Goal: Information Seeking & Learning: Learn about a topic

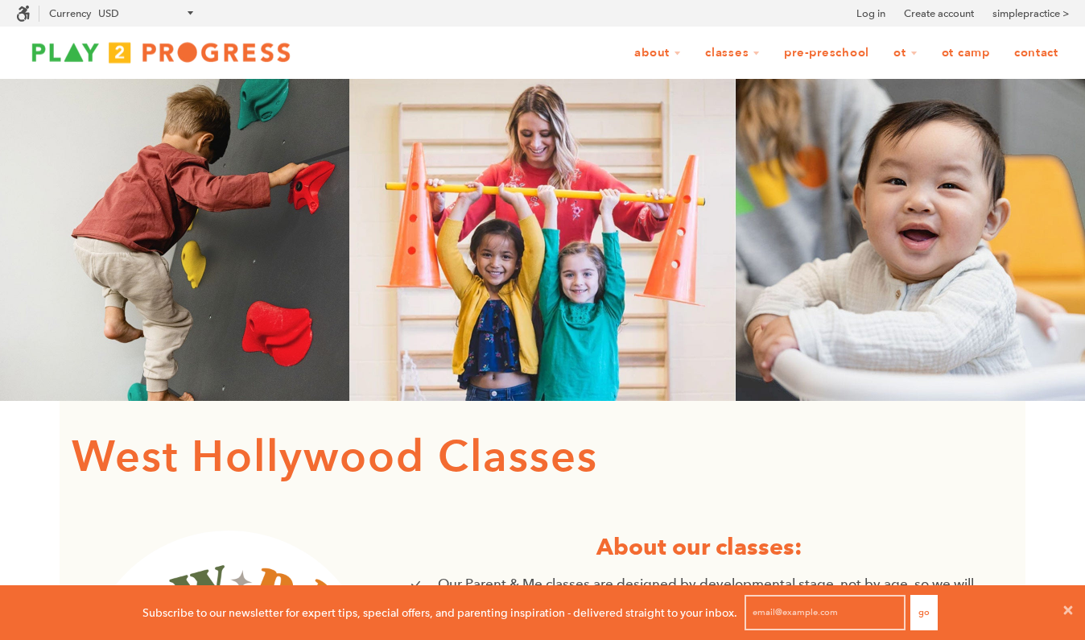
scroll to position [1, 1]
click at [1067, 610] on icon at bounding box center [1068, 609] width 9 height 9
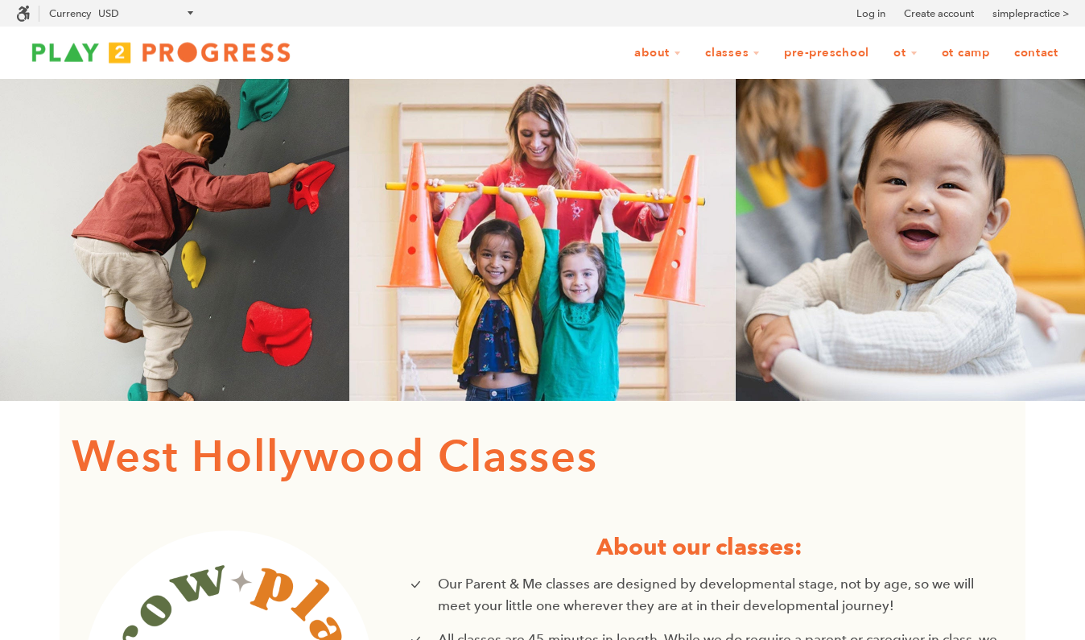
scroll to position [0, 0]
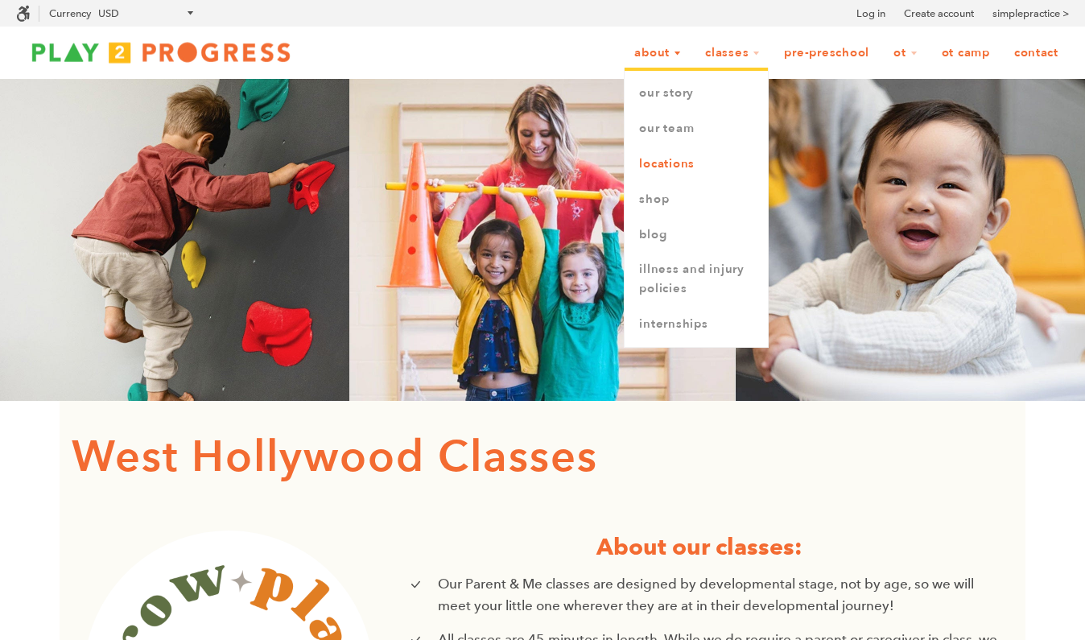
click at [668, 159] on link "Locations" at bounding box center [696, 164] width 143 height 35
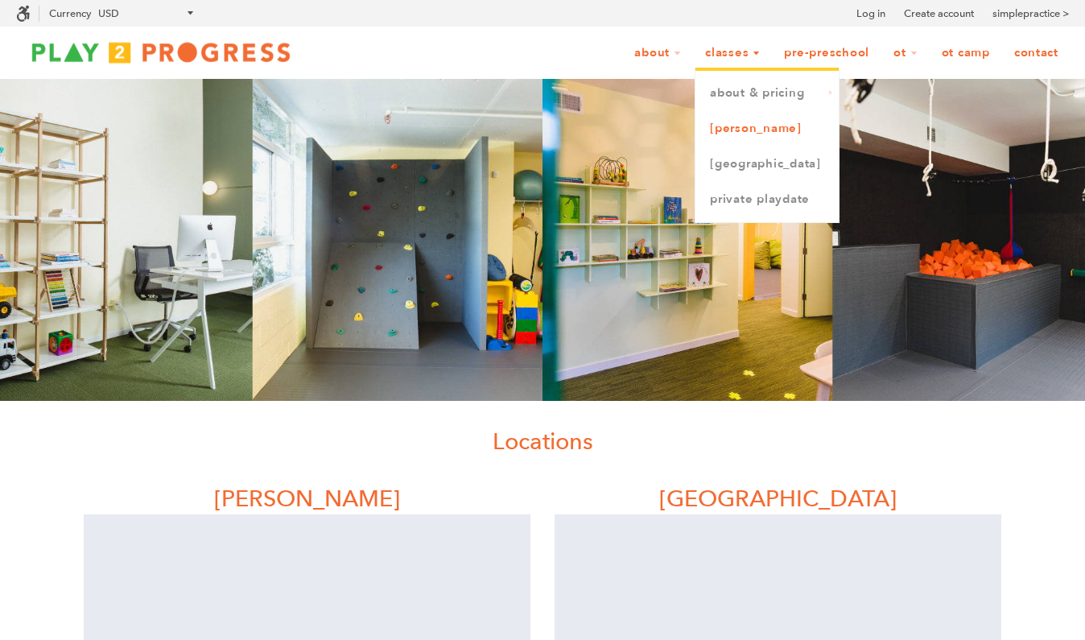
click at [736, 126] on link "[PERSON_NAME]" at bounding box center [766, 128] width 143 height 35
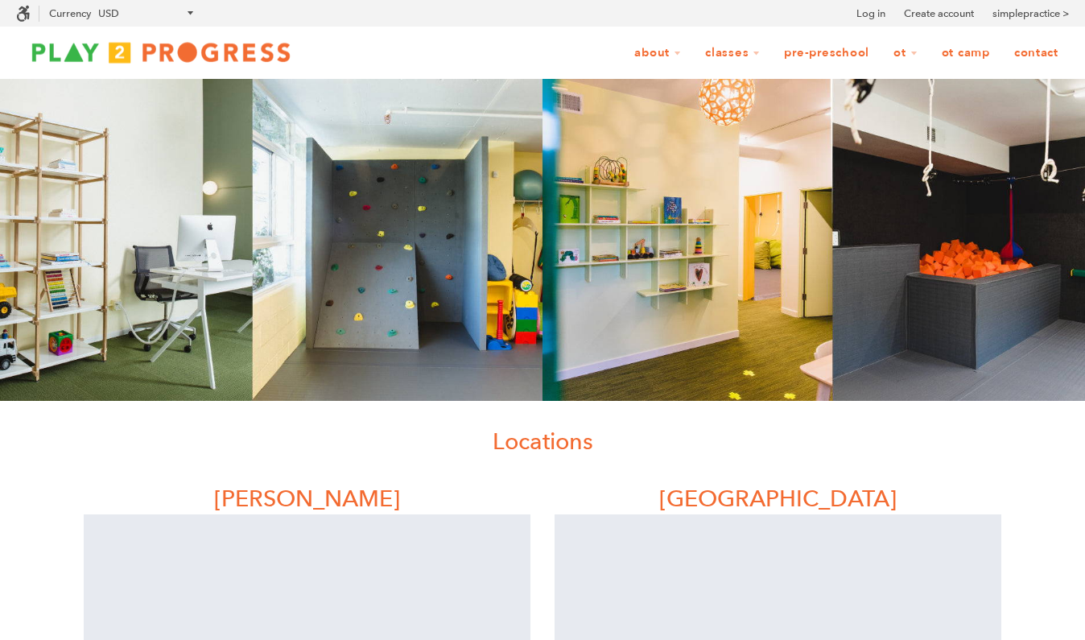
click at [1035, 49] on link "Contact" at bounding box center [1036, 53] width 65 height 31
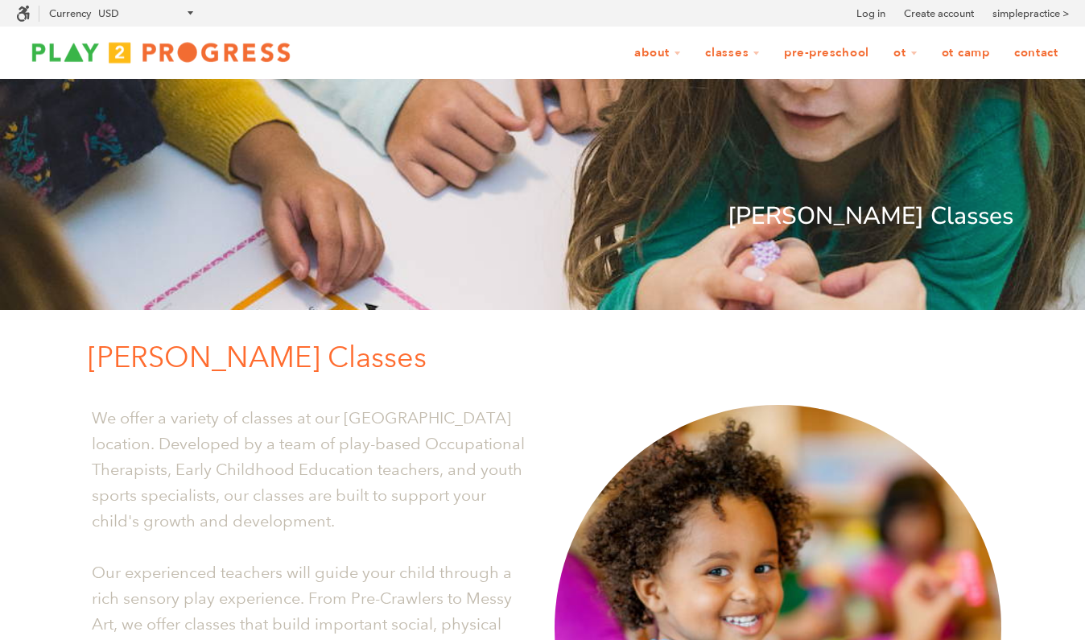
scroll to position [664, 0]
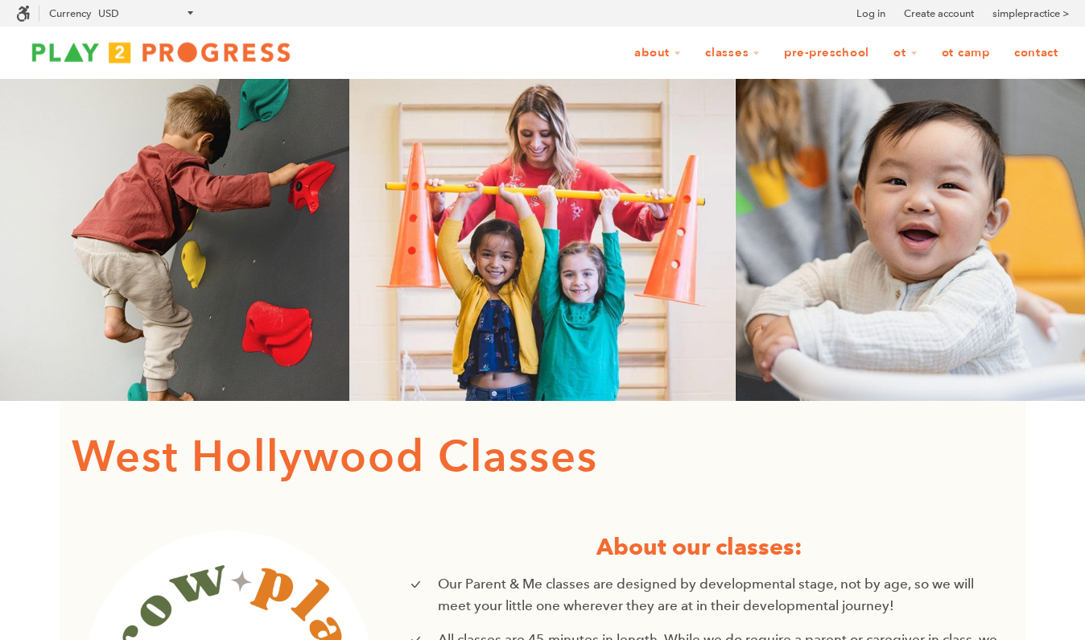
scroll to position [1, 1]
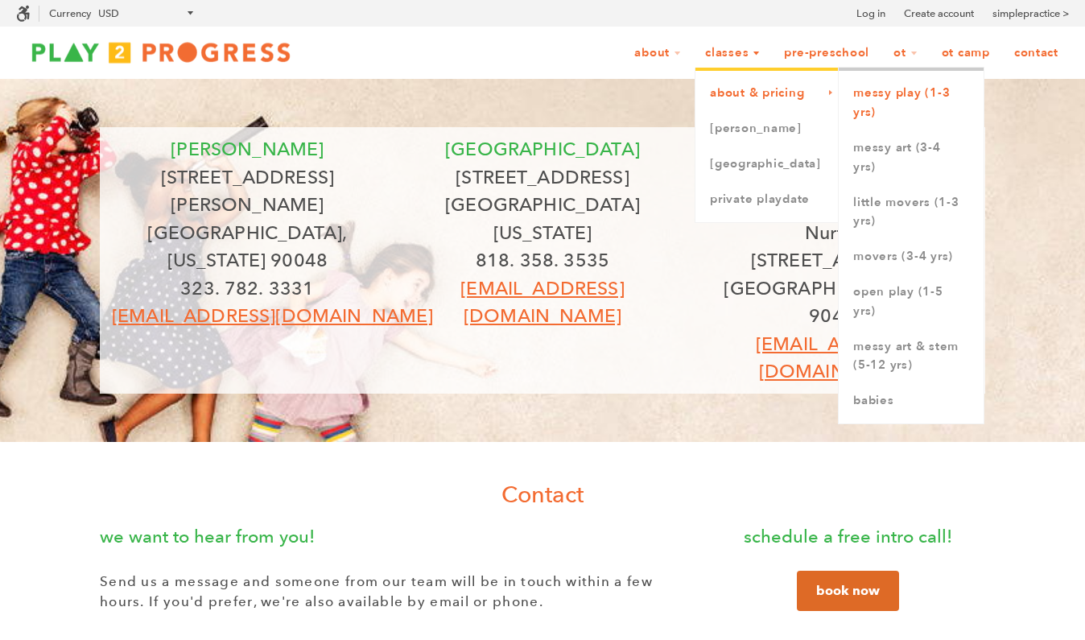
click at [873, 83] on link "Messy Play (1-3 yrs)" at bounding box center [911, 103] width 145 height 55
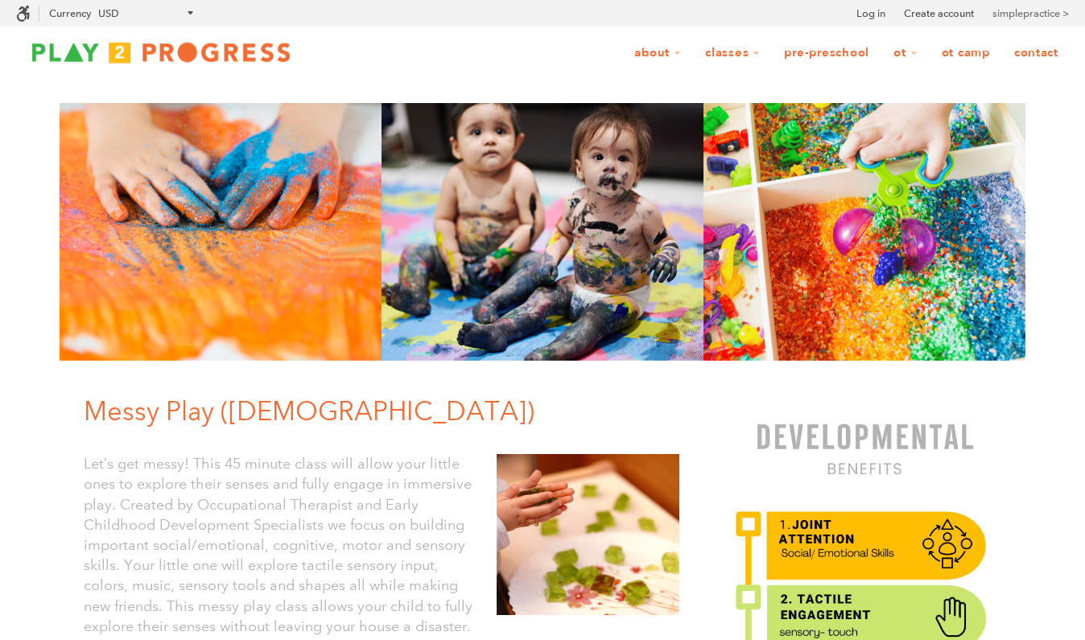
click at [1034, 13] on link "simplepractice >" at bounding box center [1030, 14] width 76 height 16
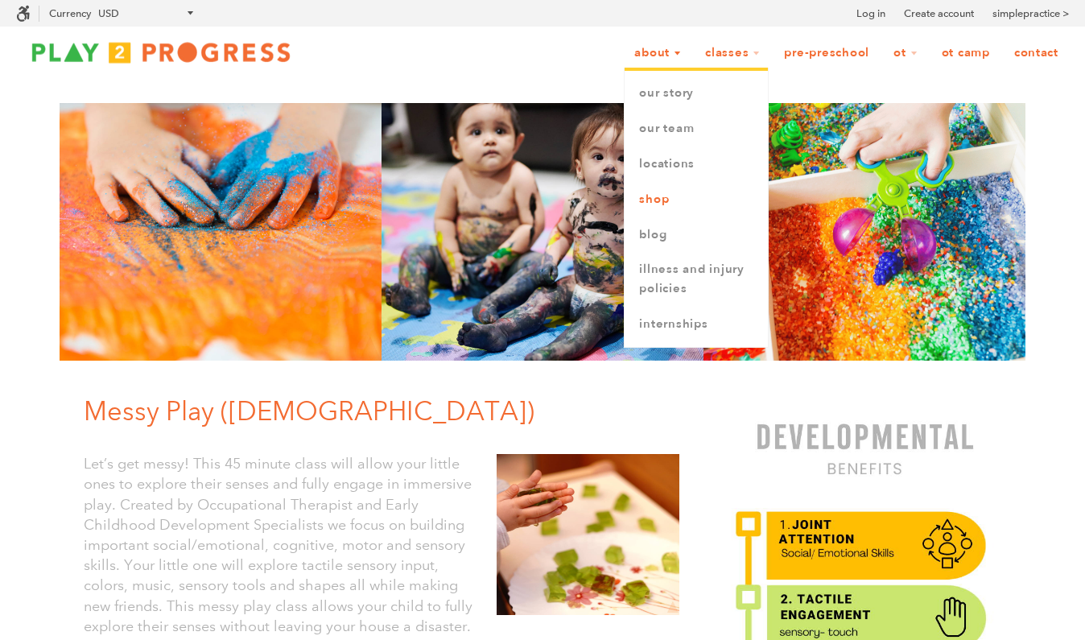
click at [650, 193] on link "Shop" at bounding box center [696, 199] width 143 height 35
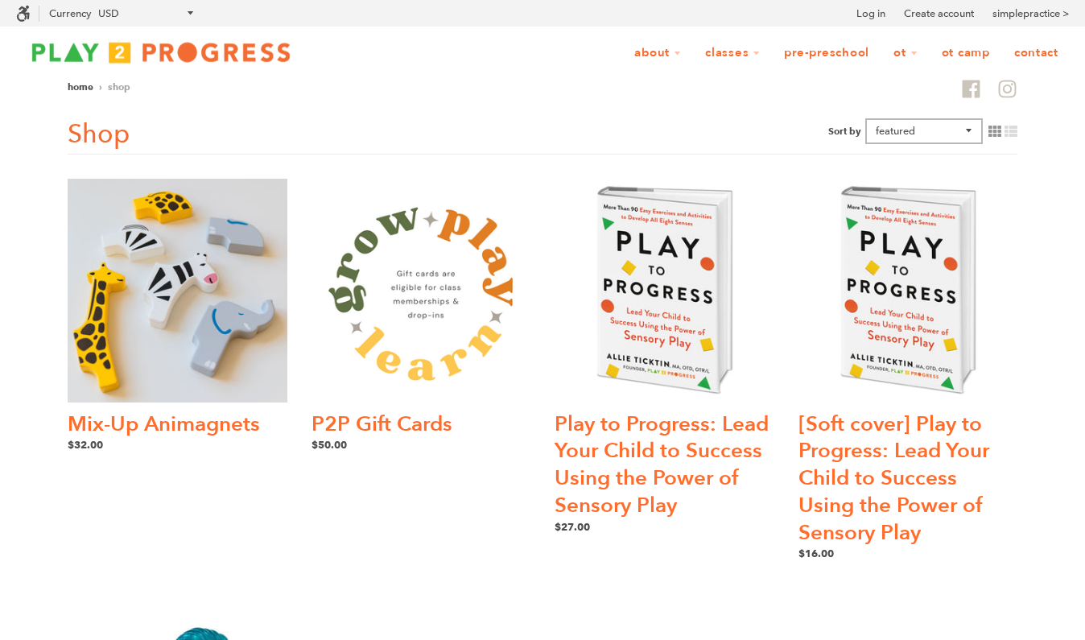
click at [1034, 50] on link "Contact" at bounding box center [1036, 53] width 65 height 31
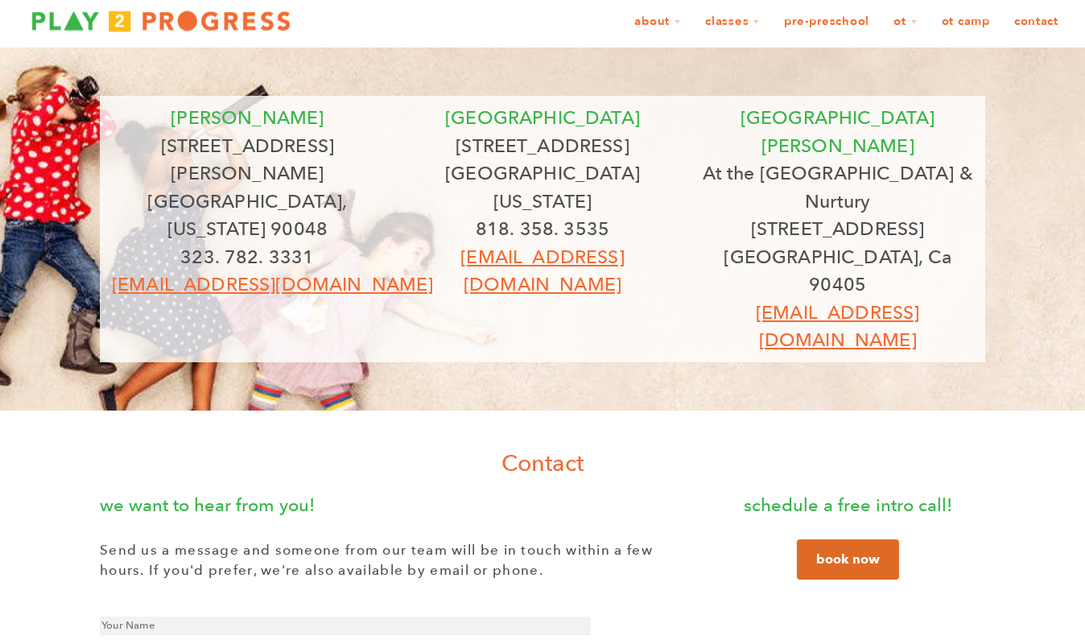
scroll to position [28, 0]
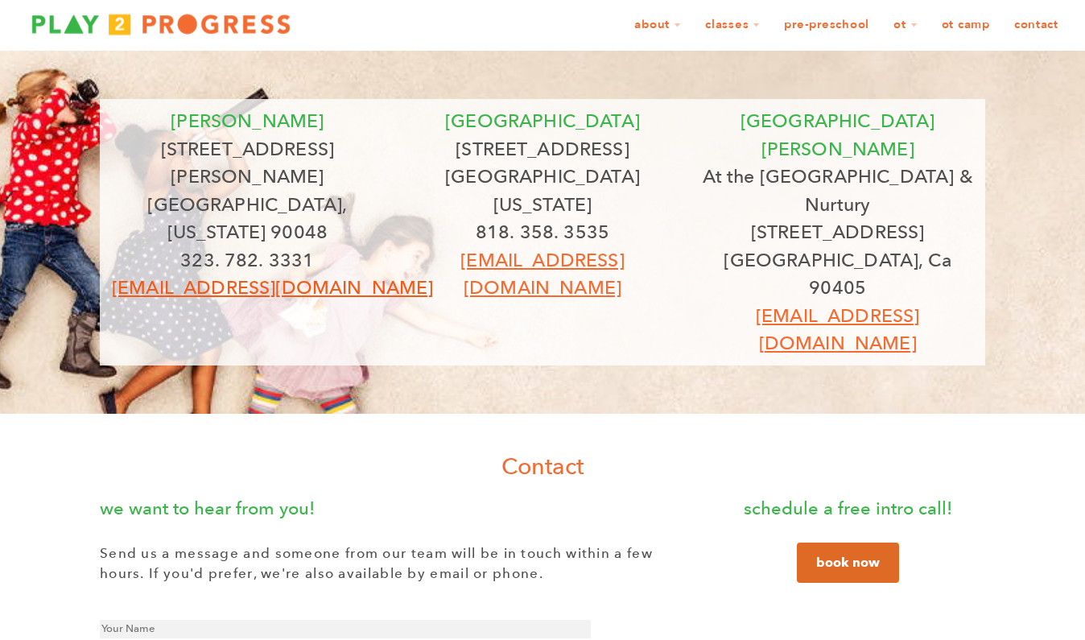
click at [278, 276] on nobr "grow@play2progress.com" at bounding box center [272, 287] width 321 height 23
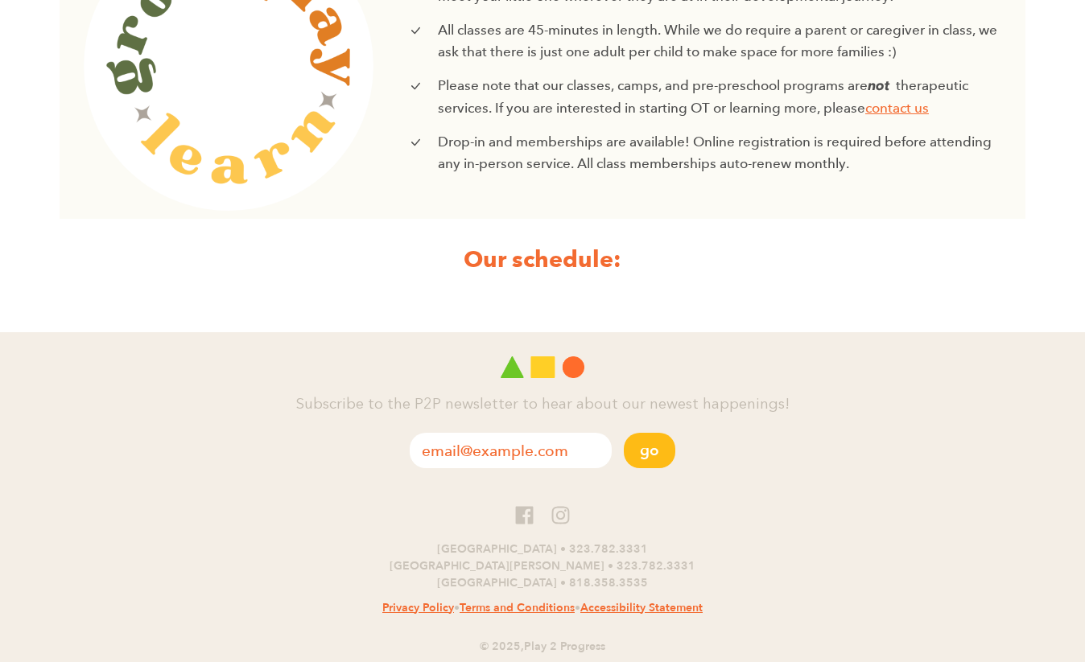
scroll to position [609, 0]
